Goal: Transaction & Acquisition: Purchase product/service

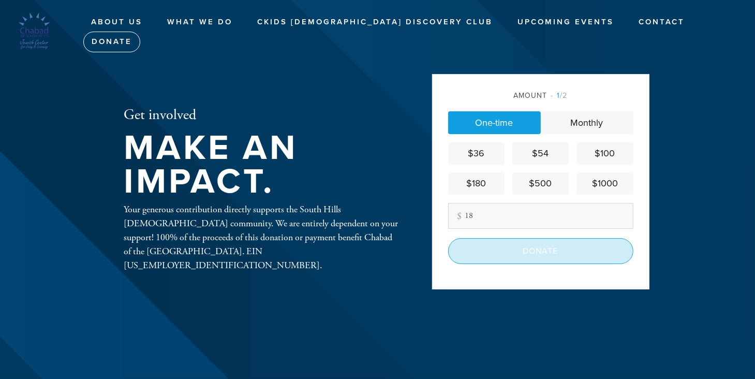
type input "18"
click at [527, 255] on input "Donate" at bounding box center [540, 251] width 185 height 26
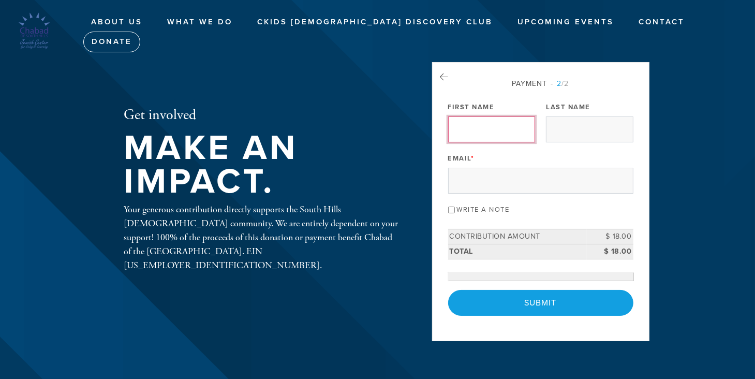
click at [496, 129] on input "First Name" at bounding box center [491, 129] width 87 height 26
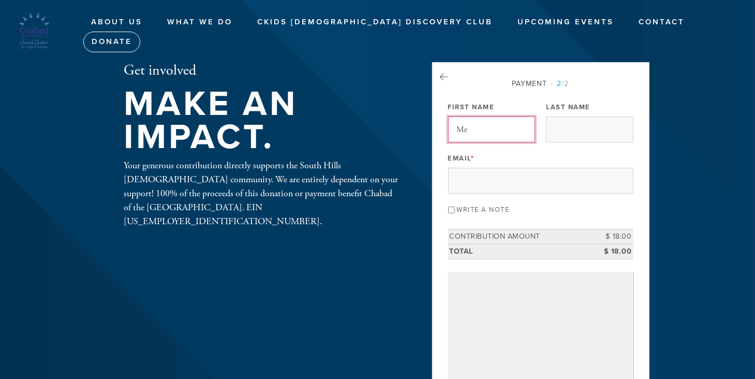
type input "Mei"
drag, startPoint x: 496, startPoint y: 129, endPoint x: 449, endPoint y: 132, distance: 47.2
click at [449, 132] on input "Mei" at bounding box center [491, 129] width 87 height 26
type input "[PERSON_NAME]"
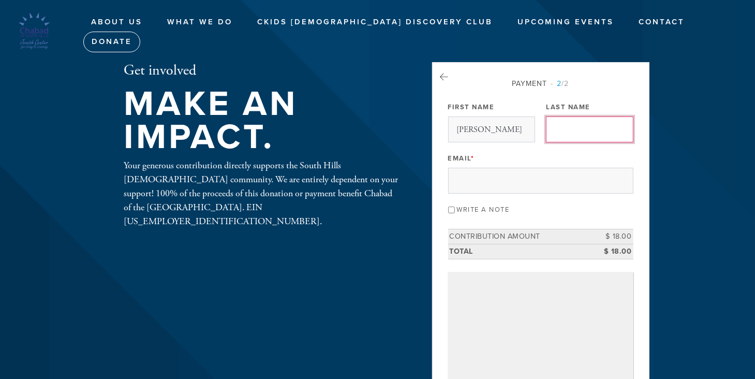
click at [566, 120] on input "Last Name" at bounding box center [589, 129] width 87 height 26
type input "[PERSON_NAME]"
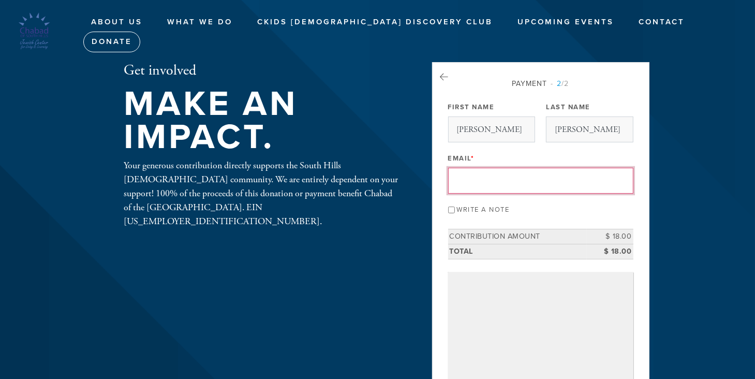
click at [532, 175] on input "Email *" at bounding box center [540, 181] width 185 height 26
type input "[EMAIL_ADDRESS][DOMAIN_NAME]"
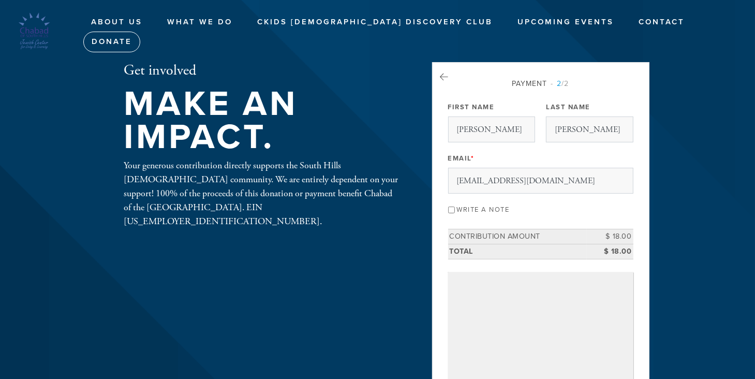
click at [450, 210] on input "Write a note" at bounding box center [451, 209] width 7 height 7
checkbox input "true"
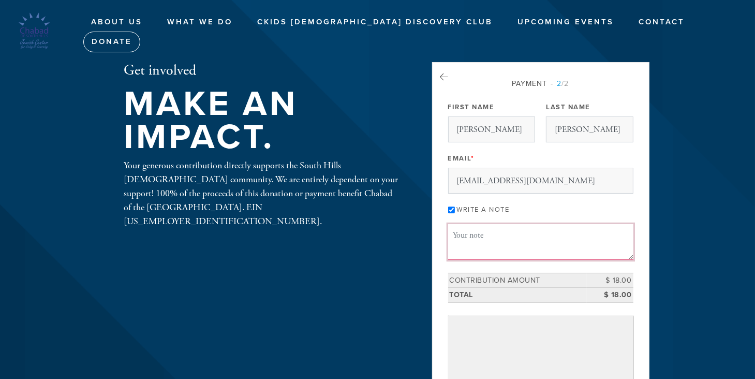
click at [470, 236] on textarea "Message or dedication" at bounding box center [540, 241] width 185 height 35
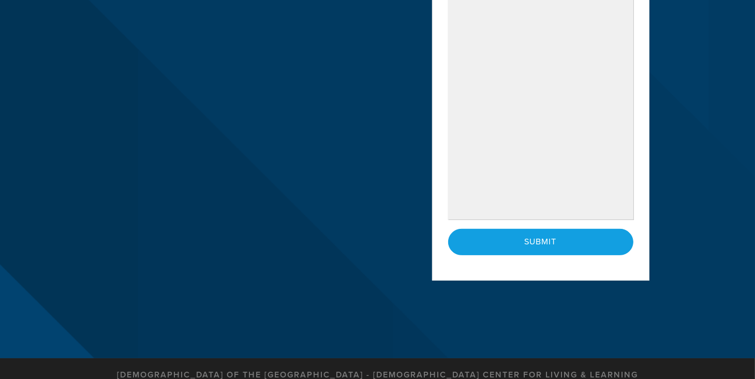
scroll to position [103, 0]
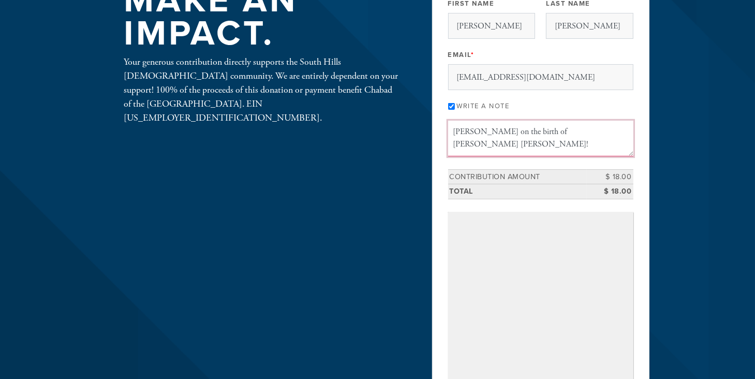
click at [608, 130] on textarea "[PERSON_NAME] on the birth of [PERSON_NAME] [PERSON_NAME]!" at bounding box center [540, 138] width 185 height 35
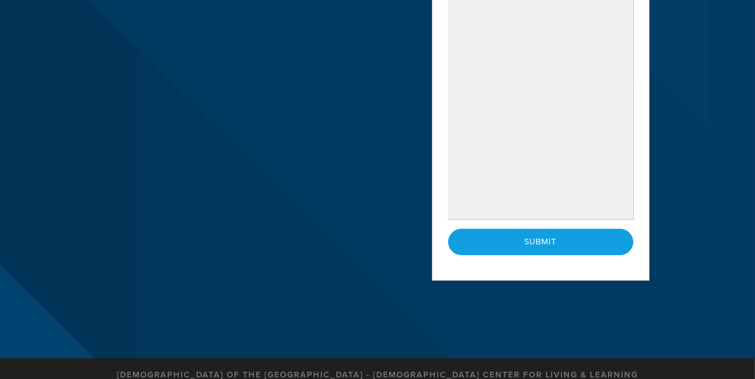
scroll to position [414, 0]
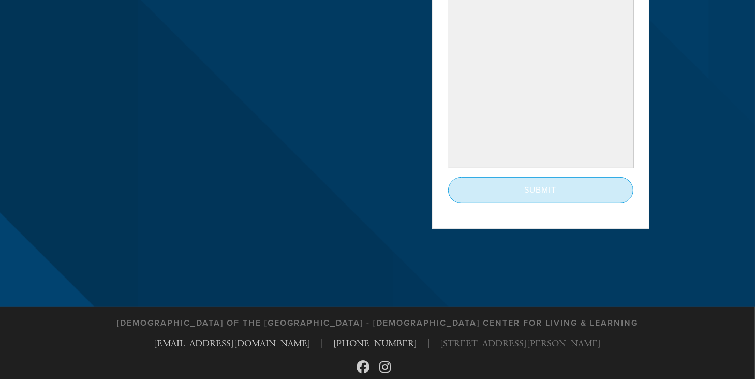
type textarea "[PERSON_NAME] on the birth of [PERSON_NAME] [PERSON_NAME]! [PERSON_NAME] and [P…"
click at [546, 189] on input "Submit" at bounding box center [540, 190] width 185 height 26
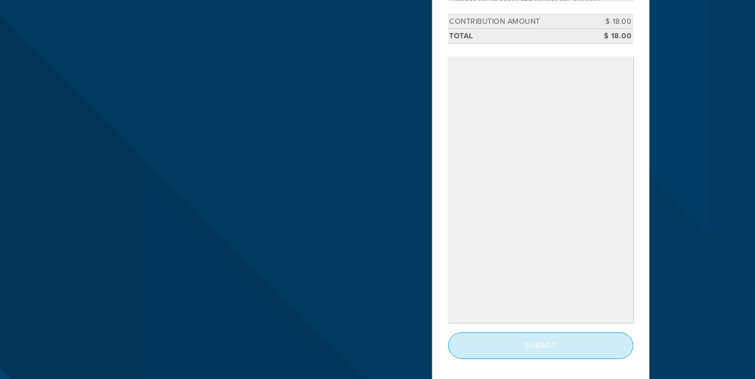
scroll to position [310, 0]
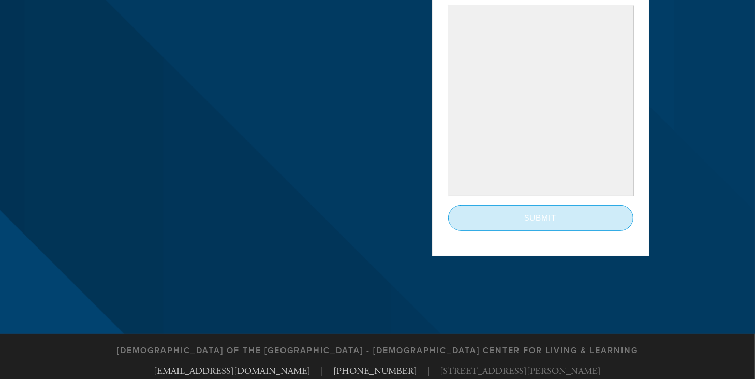
click at [529, 218] on input "Submit" at bounding box center [540, 218] width 185 height 26
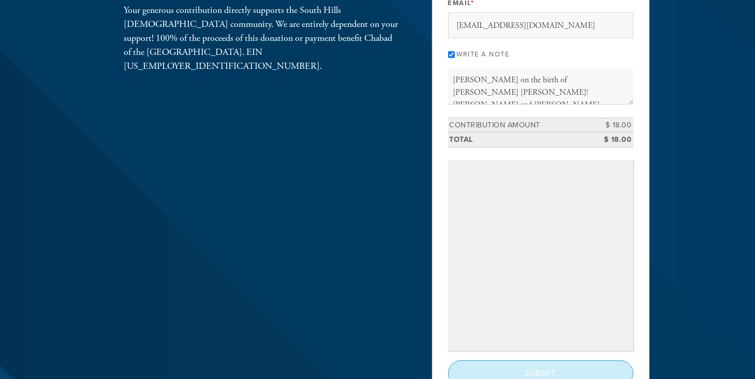
scroll to position [259, 0]
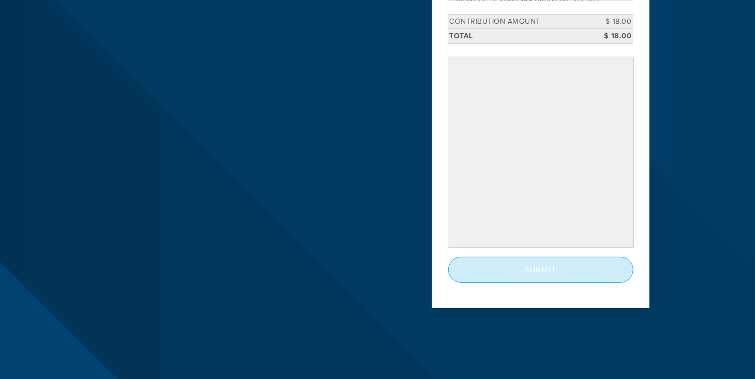
click at [541, 271] on input "Submit" at bounding box center [540, 270] width 185 height 26
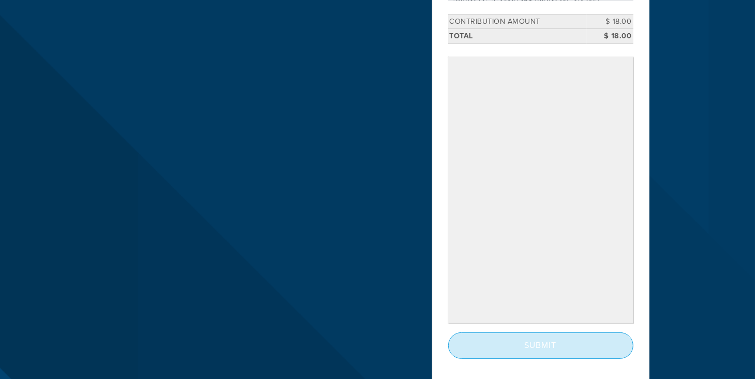
click at [539, 344] on input "Submit" at bounding box center [540, 345] width 185 height 26
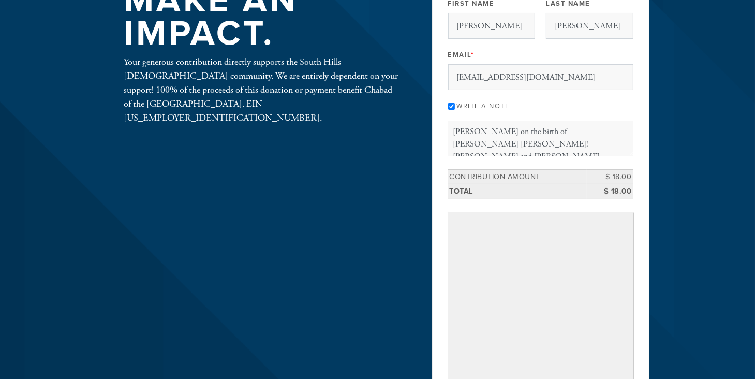
scroll to position [0, 0]
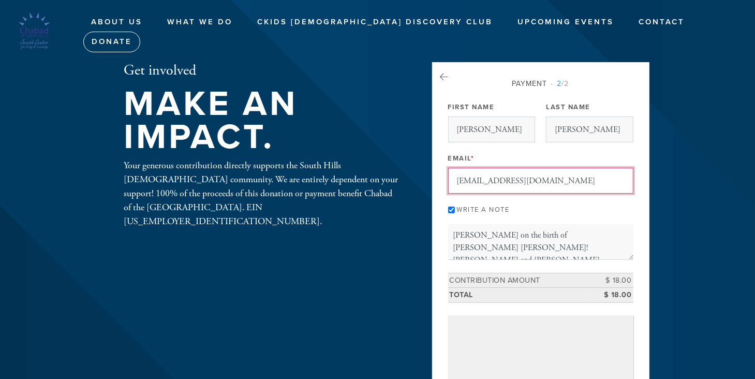
click at [461, 177] on input "[EMAIL_ADDRESS][DOMAIN_NAME]" at bounding box center [540, 181] width 185 height 26
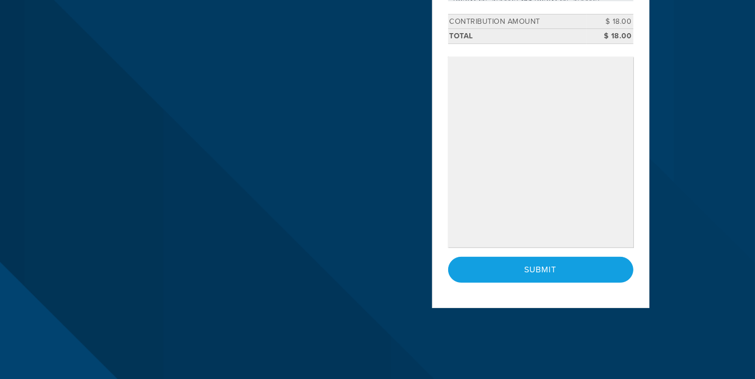
scroll to position [310, 0]
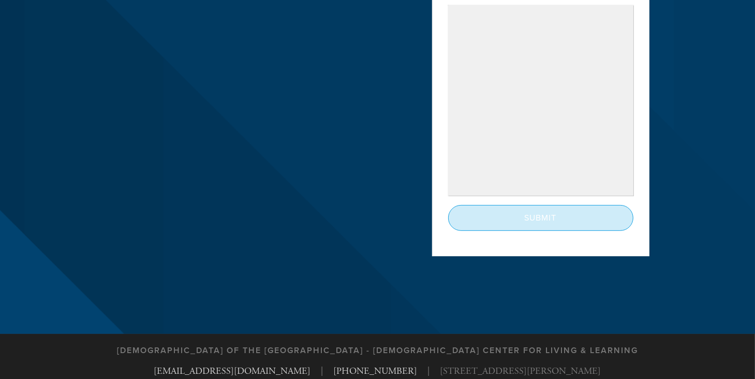
type input "randiw804@gmail.com"
click at [549, 216] on input "Submit" at bounding box center [540, 218] width 185 height 26
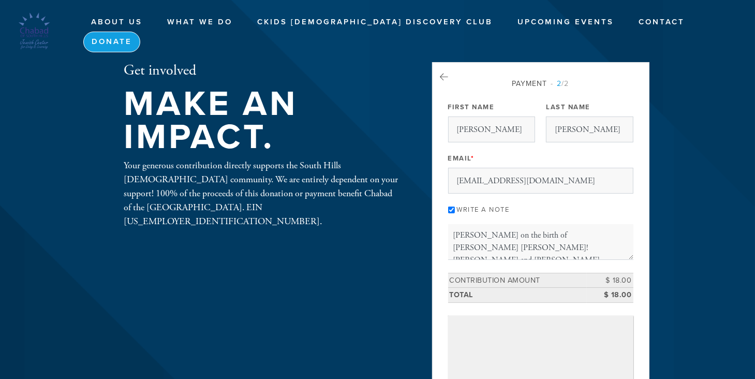
click at [140, 32] on link "Donate" at bounding box center [111, 42] width 57 height 21
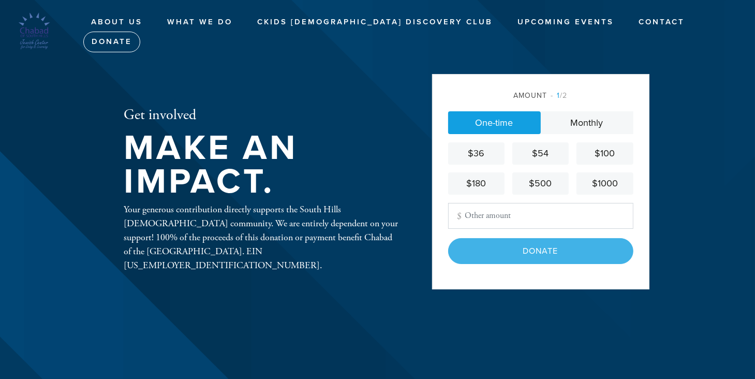
type input "18"
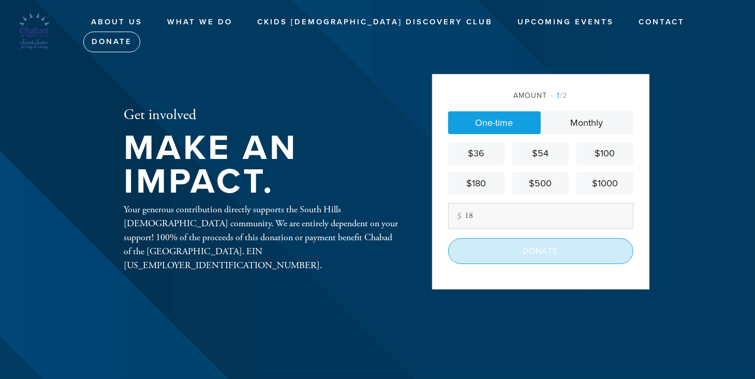
click at [541, 251] on input "Donate" at bounding box center [540, 251] width 185 height 26
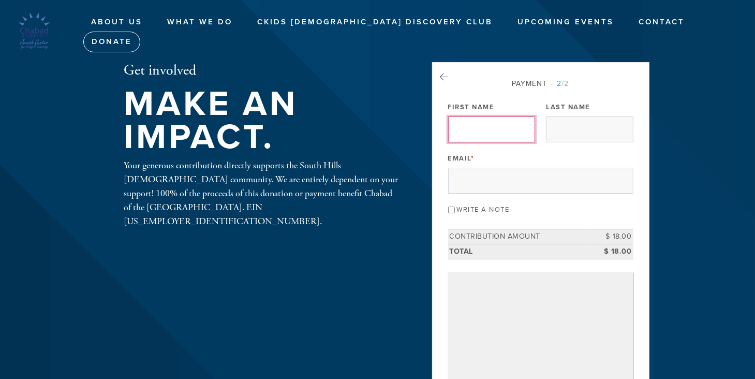
click at [470, 130] on input "First Name" at bounding box center [491, 129] width 87 height 26
type input "[PERSON_NAME]"
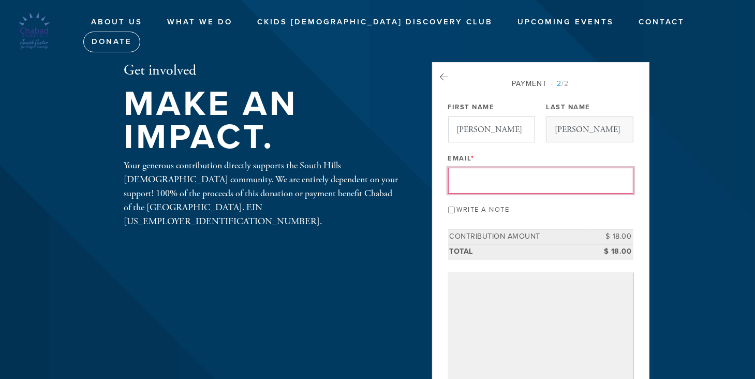
type input "[EMAIL_ADDRESS][DOMAIN_NAME]"
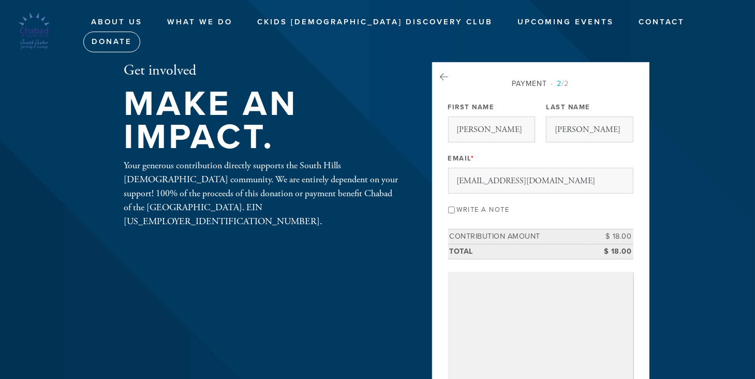
click at [451, 209] on input "Write a note" at bounding box center [451, 209] width 7 height 7
checkbox input "true"
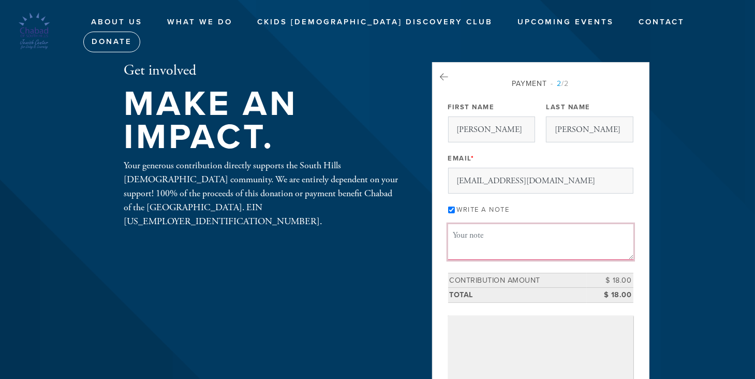
click at [476, 237] on textarea "Message or dedication" at bounding box center [540, 241] width 185 height 35
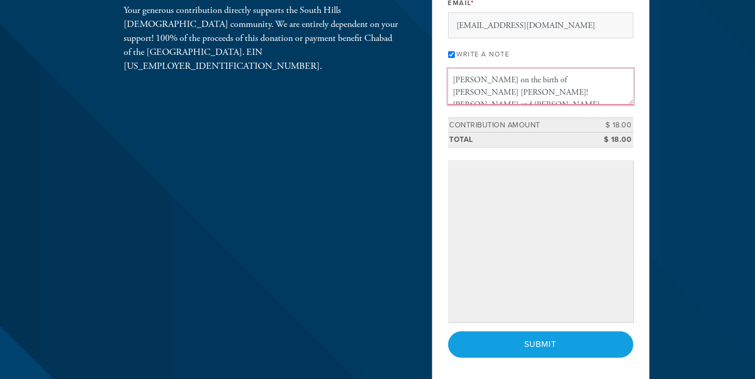
type textarea "[PERSON_NAME] on the birth of [PERSON_NAME] [PERSON_NAME]! [PERSON_NAME] and [P…"
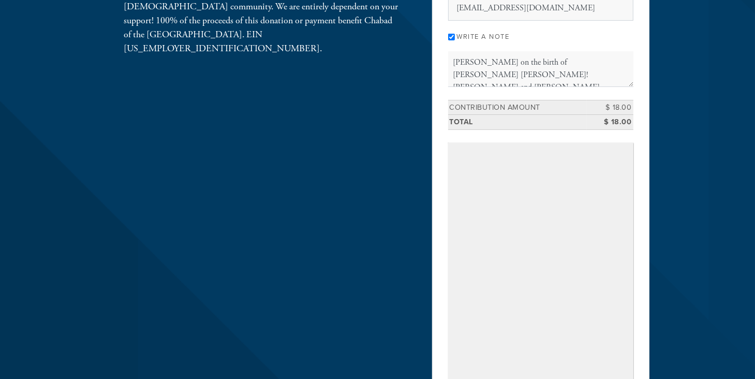
scroll to position [276, 0]
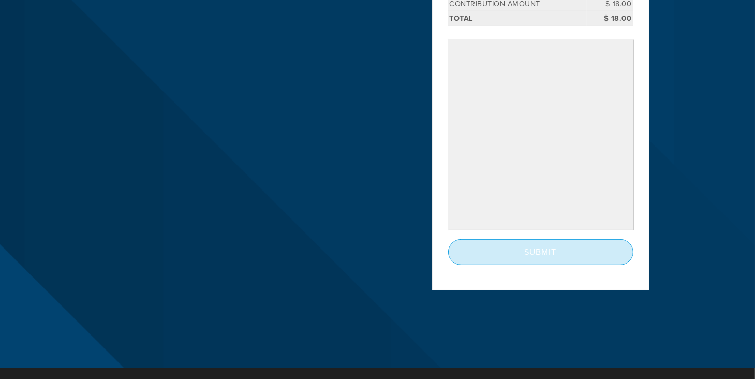
click at [530, 253] on input "Submit" at bounding box center [540, 252] width 185 height 26
click at [590, 244] on input "Submit" at bounding box center [540, 252] width 185 height 26
click at [591, 244] on input "Submit" at bounding box center [540, 252] width 185 height 26
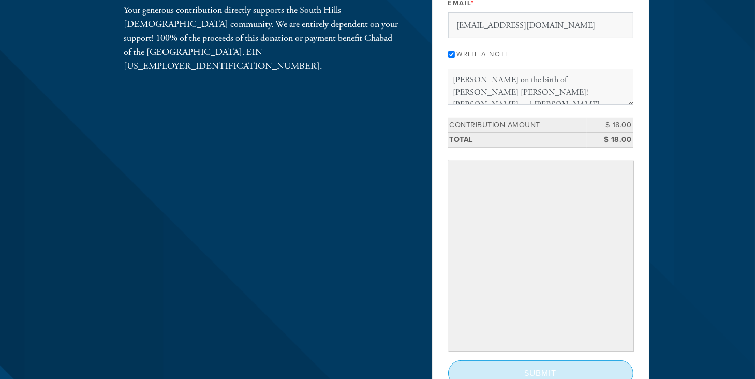
scroll to position [259, 0]
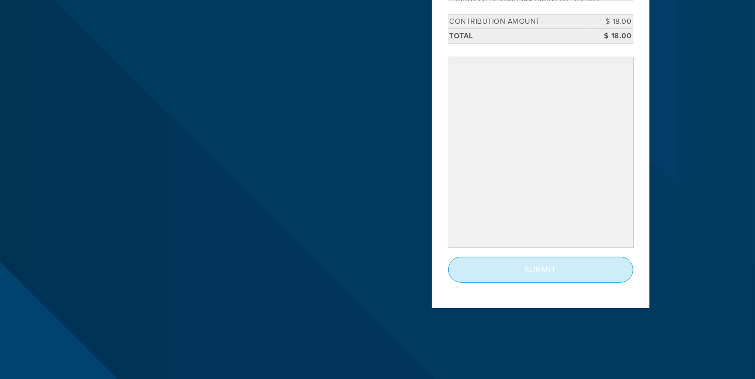
click at [548, 261] on input "Submit" at bounding box center [540, 270] width 185 height 26
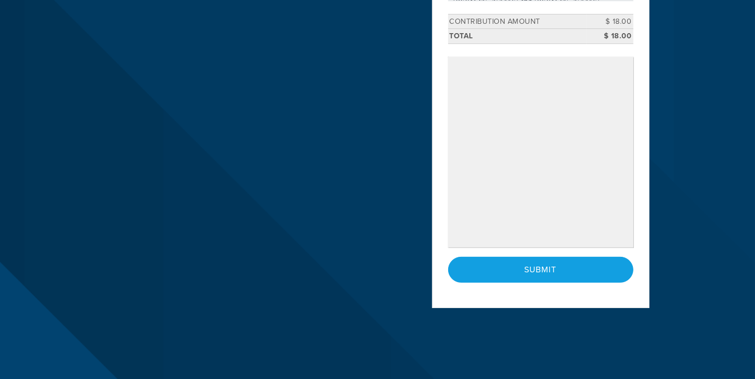
scroll to position [0, 0]
